Goal: Find specific page/section: Find specific page/section

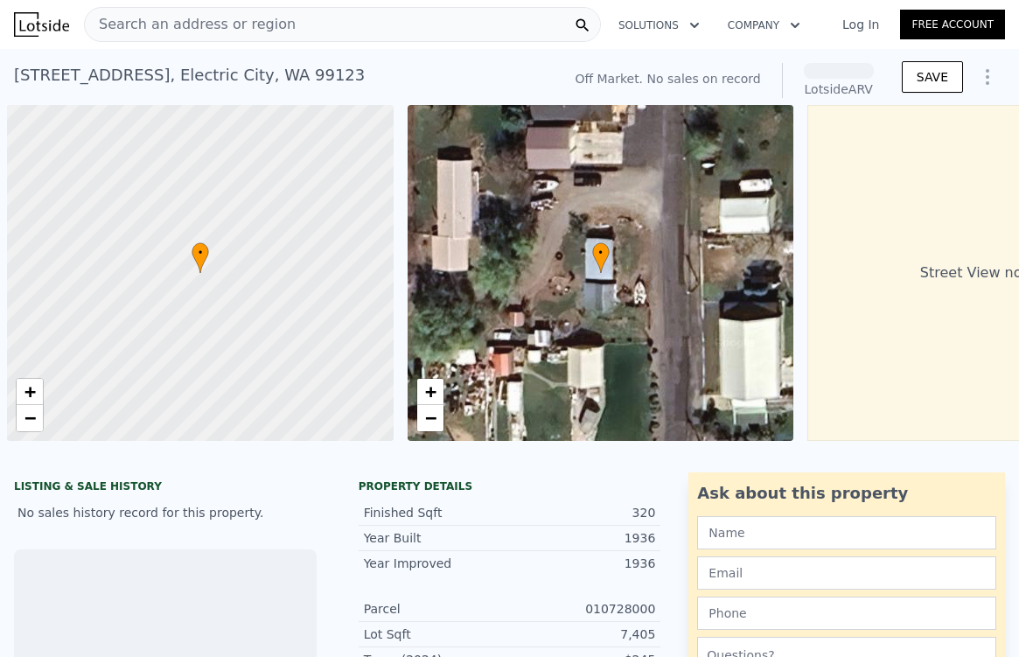
scroll to position [0, 7]
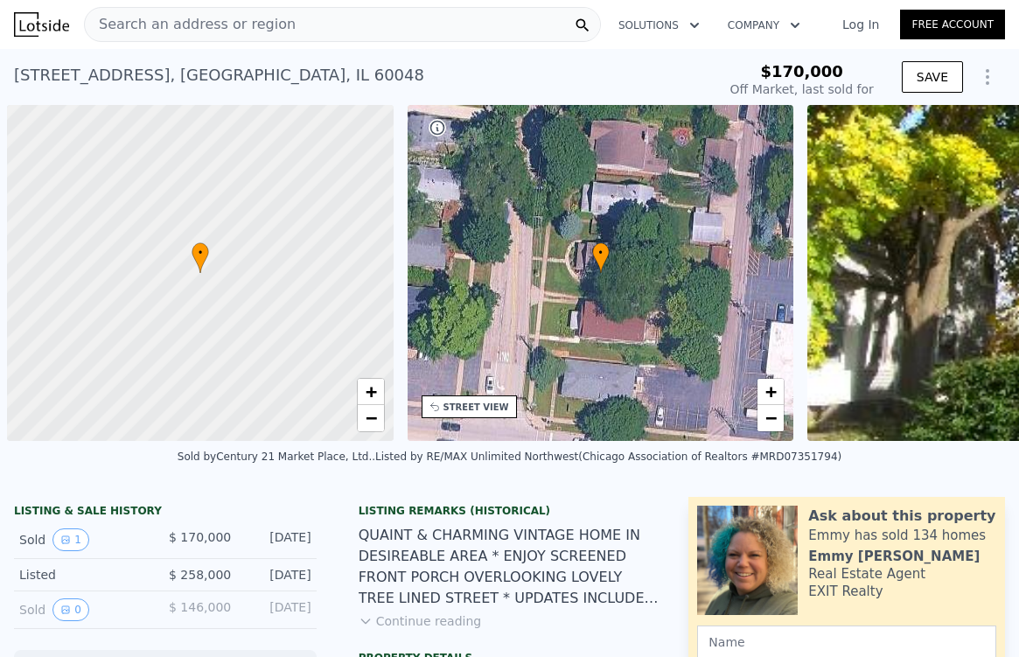
scroll to position [0, 7]
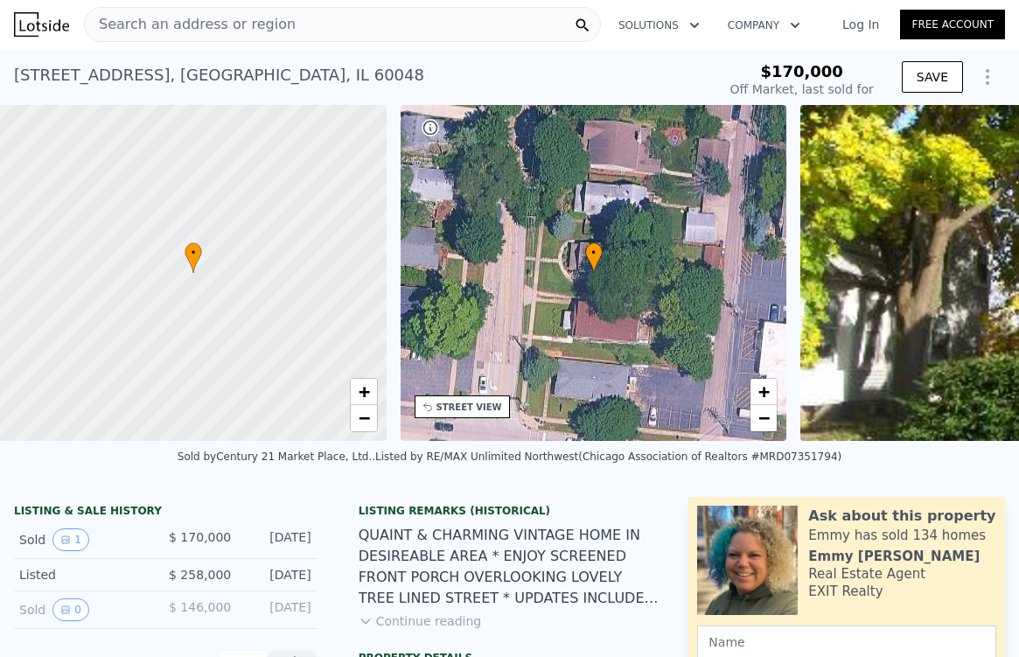
type input "-$ 184,229"
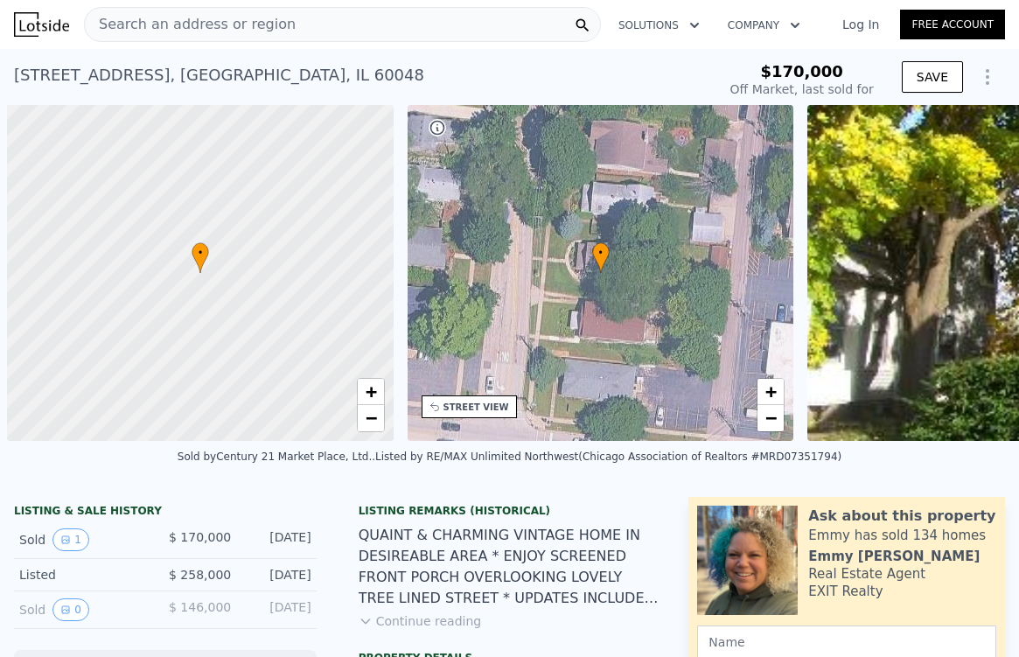
scroll to position [0, 7]
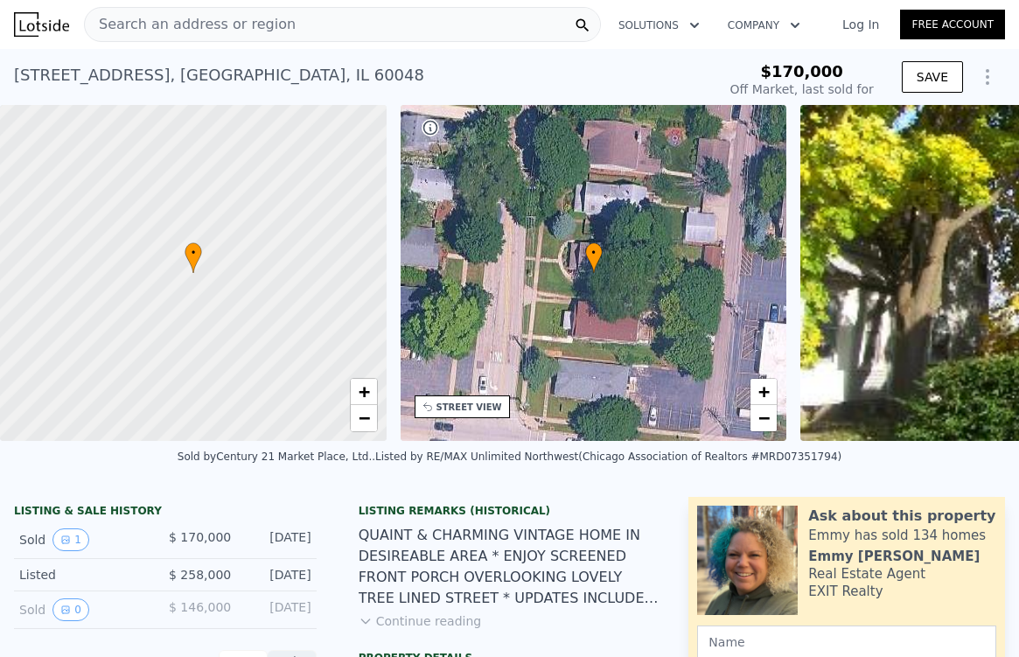
type input "-$ 184,229"
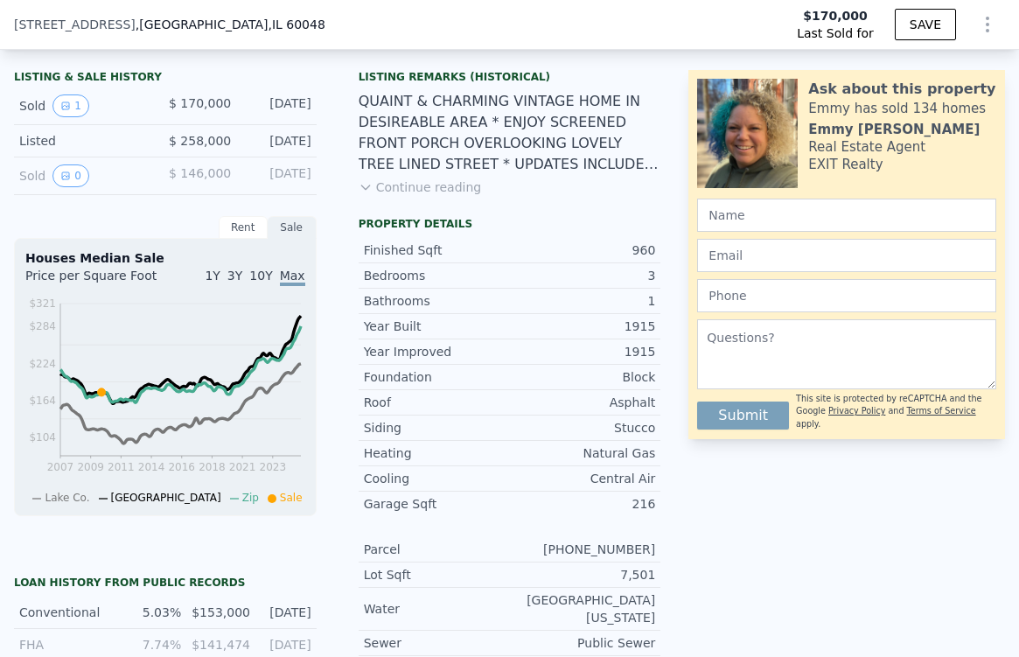
scroll to position [415, 0]
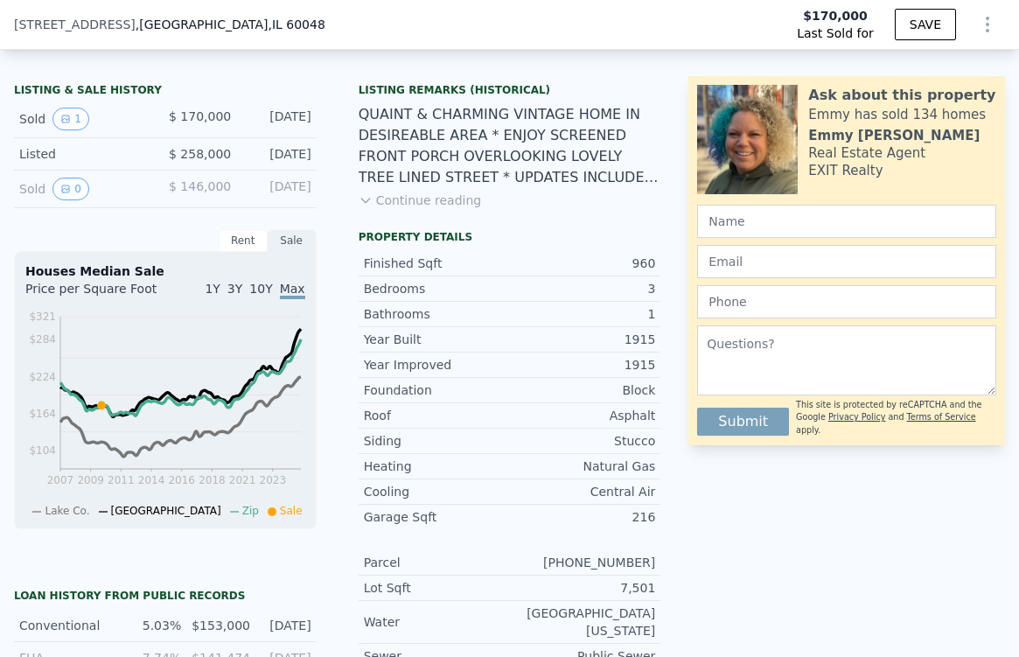
click at [416, 192] on button "Continue reading" at bounding box center [420, 200] width 123 height 17
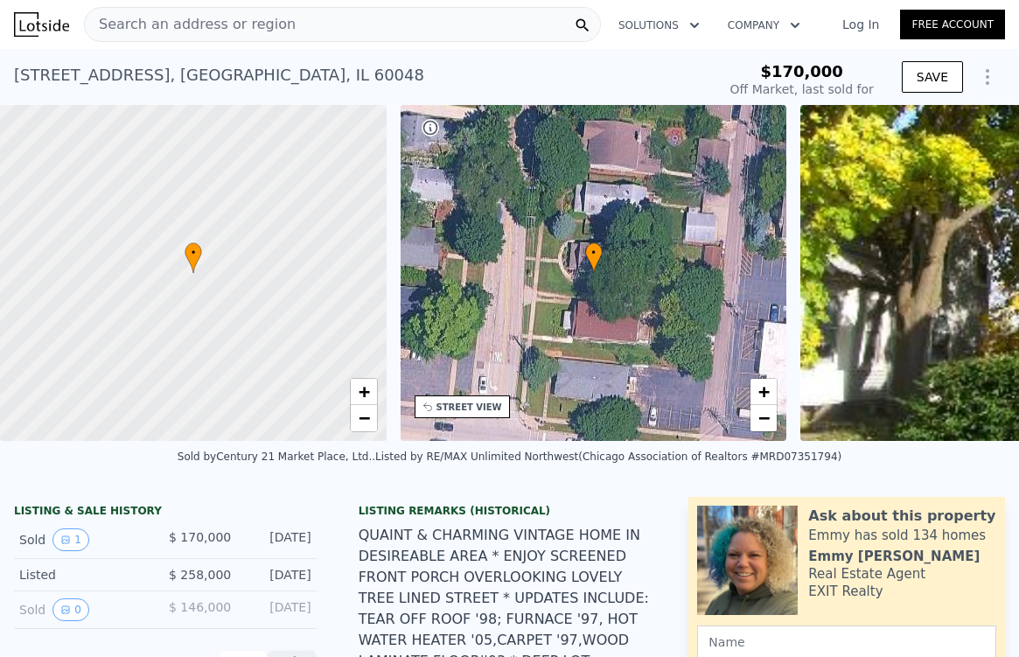
scroll to position [0, 0]
click at [556, 238] on div "• + −" at bounding box center [594, 273] width 387 height 336
click at [643, 336] on div "• + −" at bounding box center [594, 273] width 387 height 336
click at [640, 336] on div "• + −" at bounding box center [594, 273] width 387 height 336
